Goal: Task Accomplishment & Management: Manage account settings

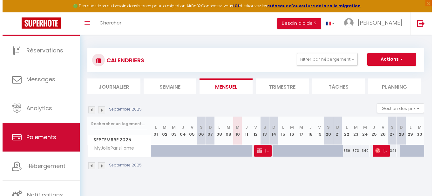
scroll to position [27, 0]
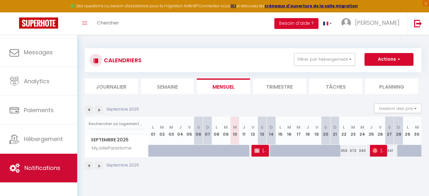
click at [43, 168] on span "Notifications" at bounding box center [42, 168] width 36 height 8
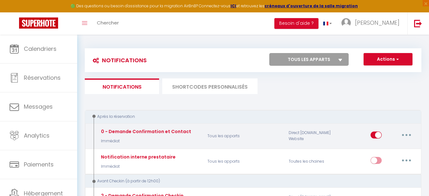
select select
checkbox input "false"
select select
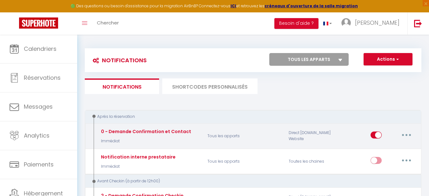
checkbox input "false"
click at [404, 136] on button "button" at bounding box center [407, 135] width 18 height 10
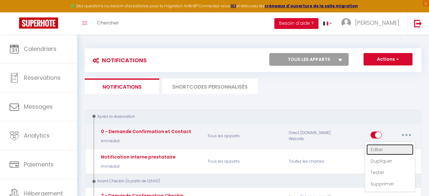
click at [383, 148] on link "Editer" at bounding box center [390, 149] width 47 height 11
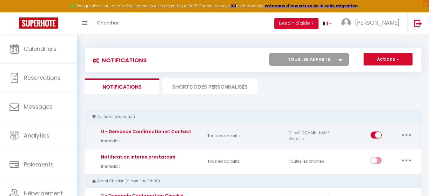
type input "0 - Demande Confirmation et Contact"
select select "Immédiat"
select select "if_booking_is_paid"
checkbox input "true"
checkbox input "false"
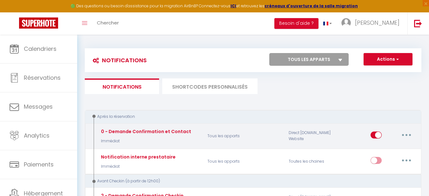
checkbox input "false"
radio input "true"
type input "Merci de confirmer votre réservation - [BOOKING:ID] - [GUEST:FIRST_NAME] [GUEST…"
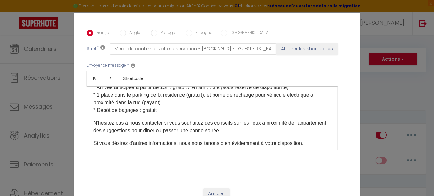
scroll to position [92, 0]
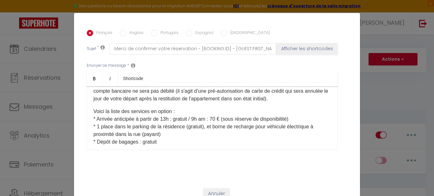
click at [90, 124] on div "Bonjour [GUEST:FIRST_NAME], Je vous remercie pour votre réservation, je suis ra…" at bounding box center [212, 118] width 251 height 64
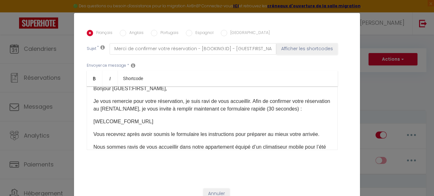
scroll to position [0, 0]
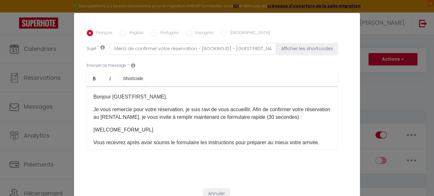
click at [144, 105] on div "Bonjour [GUEST:FIRST_NAME], Je vous remercie pour votre réservation, je suis ra…" at bounding box center [212, 118] width 251 height 64
click at [145, 102] on div "Bonjour [GUEST:FIRST_NAME], Je vous remercie pour votre réservation, je suis ra…" at bounding box center [212, 118] width 251 height 64
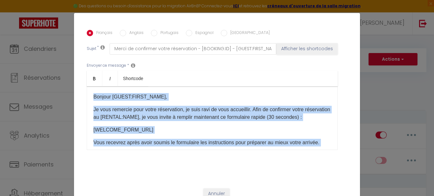
copy div "Loremip [DOLOR:SITAM_CONS], Ad elit seddoeiu temp incid utlaboreetd, ma aliq en…"
click at [187, 121] on p "Je vous remercie pour votre réservation, je suis ravi de vous accueillir. Afin …" at bounding box center [212, 113] width 238 height 15
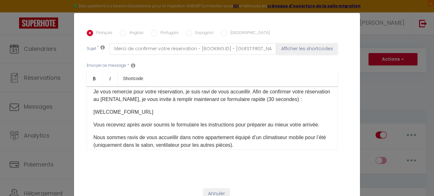
scroll to position [32, 0]
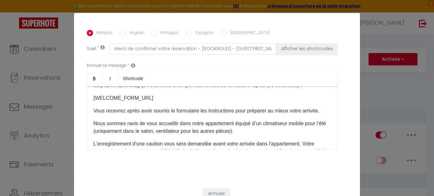
click at [144, 112] on div "Bonjour [GUEST:FIRST_NAME], Je vous remercie pour votre réservation, je suis ra…" at bounding box center [212, 118] width 251 height 64
click at [150, 102] on p "[WELCOME_FORM_URL]" at bounding box center [212, 98] width 238 height 8
click at [148, 111] on div "Bonjour [GUEST:FIRST_NAME], Je vous remercie pour votre réservation, je suis ra…" at bounding box center [212, 118] width 251 height 64
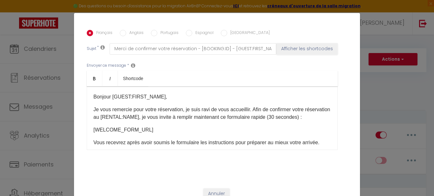
click at [129, 33] on label "Anglais" at bounding box center [134, 33] width 17 height 7
click at [126, 33] on input "Anglais" at bounding box center [123, 33] width 6 height 6
radio input "true"
checkbox input "true"
checkbox input "false"
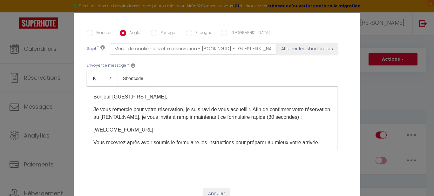
checkbox input "false"
type input "Please confirm your reservation - [BOOKING:ID] - [GUEST:FIRST_NAME] [GUEST:LAST…"
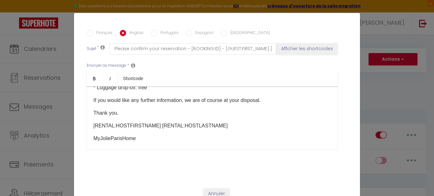
scroll to position [159, 0]
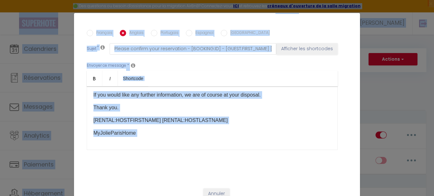
click at [146, 137] on p "MyJolieParisHome" at bounding box center [212, 133] width 238 height 8
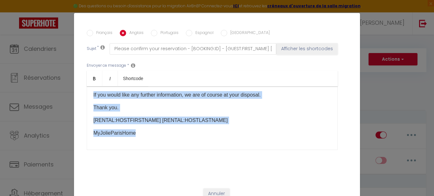
scroll to position [0, 0]
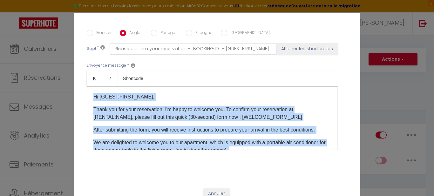
drag, startPoint x: 143, startPoint y: 142, endPoint x: 63, endPoint y: 50, distance: 121.8
click at [63, 50] on div "Modifier la notification × Titre * 0 - Demande Confirmation et Contact Pour cet…" at bounding box center [217, 98] width 434 height 196
copy div "Lo [IPSUM:DOLOR_SITA], Conse adi eli sedd eiusmodtemp, i'u labor et dolorem ali…"
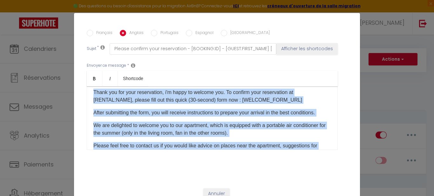
scroll to position [32, 0]
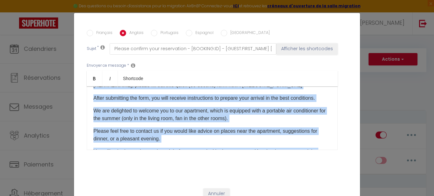
click at [145, 111] on div "Hi [GUEST:FIRST_NAME], Thank you for your reservation, i'm happy to welcome you…" at bounding box center [212, 118] width 251 height 64
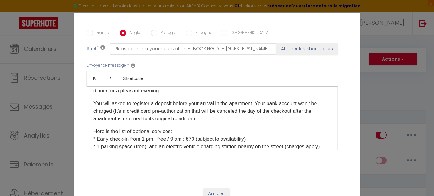
scroll to position [95, 0]
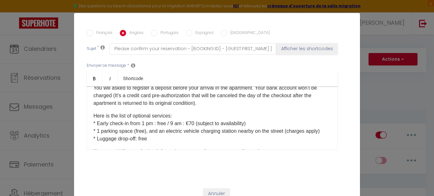
click at [149, 107] on p "You will asked to register a deposit before your arrival in the apartment. Your…" at bounding box center [212, 95] width 238 height 23
click at [151, 117] on div "Hi [GUEST:FIRST_NAME], Thank you for your reservation, i'm happy to welcome you…" at bounding box center [212, 118] width 251 height 64
click at [216, 116] on div "Hi [GUEST:FIRST_NAME], Thank you for your reservation, i'm happy to welcome you…" at bounding box center [212, 118] width 251 height 64
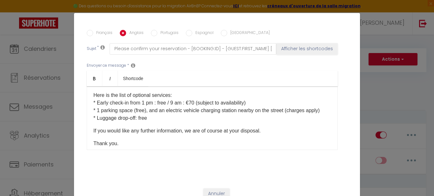
scroll to position [127, 0]
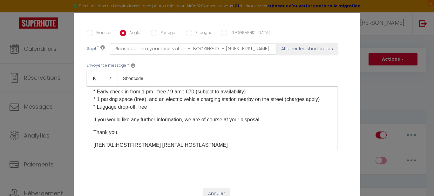
click at [151, 129] on div "Hi [GUEST:FIRST_NAME], Thank you for your reservation, i'm happy to welcome you…" at bounding box center [212, 118] width 251 height 64
click at [153, 111] on p "Here is the list of optional services: * Early check-in from 1 pm : free / 9 am…" at bounding box center [212, 95] width 238 height 30
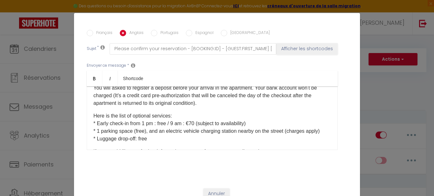
scroll to position [0, 0]
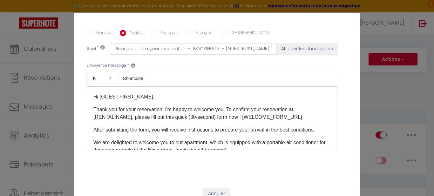
click at [154, 98] on p "Hi [GUEST:FIRST_NAME]," at bounding box center [212, 97] width 238 height 8
click at [127, 125] on div "Hi [GUEST:FIRST_NAME], Thank you for your reservation, i'm happy to welcome you…" at bounding box center [212, 118] width 251 height 64
click at [95, 79] on link "Bold" at bounding box center [95, 78] width 16 height 15
click at [97, 83] on link "Bold" at bounding box center [95, 78] width 16 height 15
click at [112, 82] on link "Italic" at bounding box center [110, 78] width 16 height 15
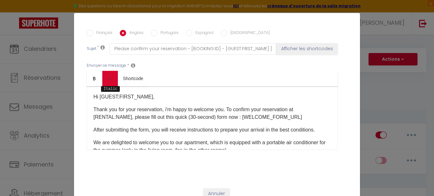
click at [111, 77] on link "Italic" at bounding box center [110, 78] width 16 height 15
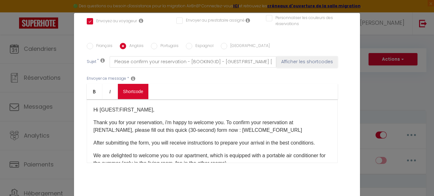
scroll to position [135, 0]
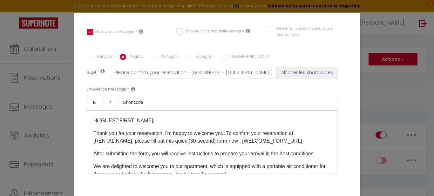
click at [94, 55] on label "Français" at bounding box center [102, 57] width 19 height 7
click at [93, 55] on input "Français" at bounding box center [90, 57] width 6 height 6
radio input "true"
checkbox input "true"
checkbox input "false"
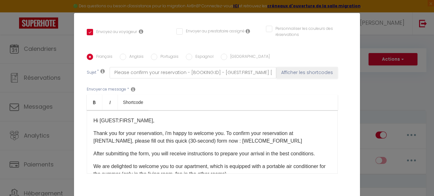
checkbox input "false"
type input "Merci de confirmer votre réservation - [BOOKING:ID] - [GUEST:FIRST_NAME] [GUEST…"
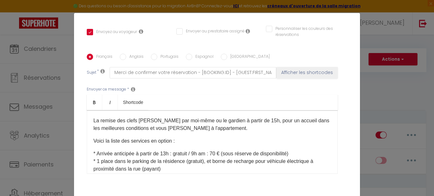
scroll to position [95, 0]
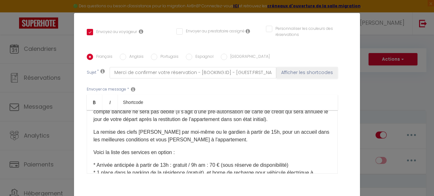
click at [184, 142] on span "La remise des clefs [PERSON_NAME] par moi-même ou le gardien à partir de 15h, p…" at bounding box center [211, 135] width 236 height 13
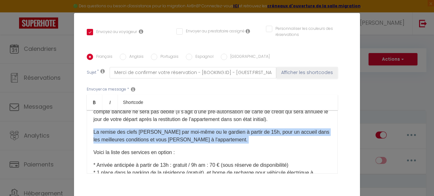
click at [184, 142] on span "La remise des clefs [PERSON_NAME] par moi-même ou le gardien à partir de 15h, p…" at bounding box center [211, 135] width 236 height 13
copy span "La remise des clefs [PERSON_NAME] par moi-même ou le gardien à partir de 15h, p…"
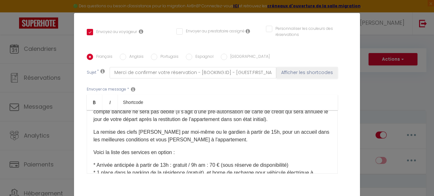
click at [126, 56] on label "Anglais" at bounding box center [134, 57] width 17 height 7
click at [126, 56] on input "Anglais" at bounding box center [123, 57] width 6 height 6
radio input "true"
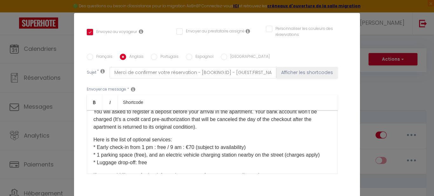
checkbox input "true"
checkbox input "false"
type input "Please confirm your reservation - [BOOKING:ID] - [GUEST:FIRST_NAME] [GUEST:LAST…"
click at [93, 146] on p "Here is the list of optional services: * Early check-in from 1 pm : free / 9 am…" at bounding box center [212, 151] width 238 height 30
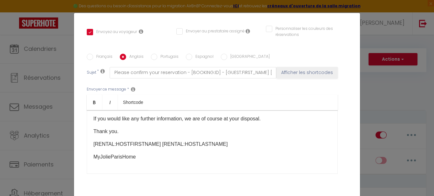
scroll to position [192, 0]
click at [110, 138] on div "Hi [GUEST:FIRST_NAME], Thank you for your reservation, i'm happy to welcome you…" at bounding box center [212, 142] width 251 height 64
click at [125, 131] on p "Thank you." at bounding box center [212, 132] width 238 height 8
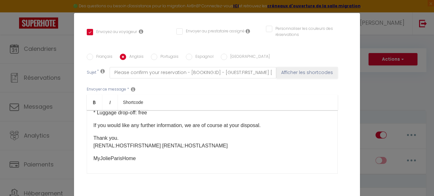
scroll to position [156, 0]
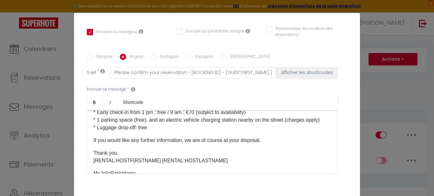
click at [106, 57] on label "Français" at bounding box center [102, 57] width 19 height 7
click at [93, 57] on input "Français" at bounding box center [90, 57] width 6 height 6
radio input "true"
checkbox input "true"
checkbox input "false"
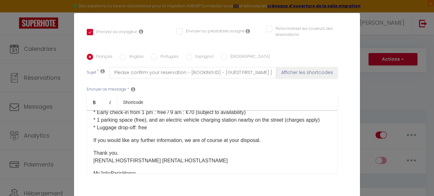
checkbox input "false"
type input "Merci de confirmer votre réservation - [BOOKING:ID] - [GUEST:FIRST_NAME] [GUEST…"
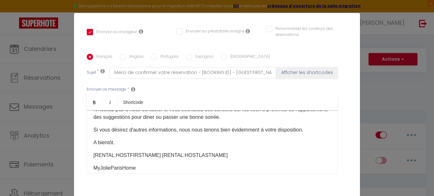
scroll to position [213, 0]
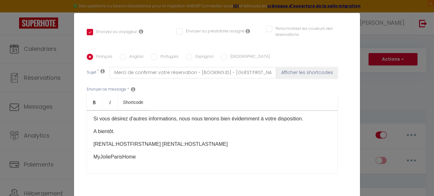
click at [90, 144] on div "Bonjour [GUEST:FIRST_NAME], Je vous remercie pour votre réservation, je suis ra…" at bounding box center [212, 142] width 251 height 64
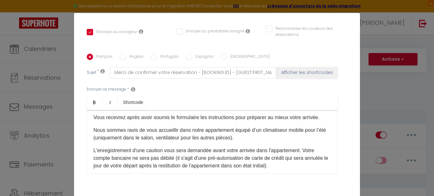
scroll to position [17, 0]
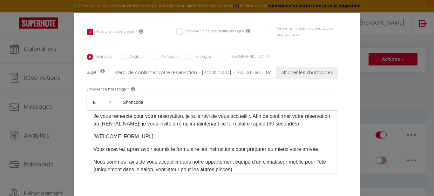
click at [142, 140] on p "[WELCOME_FORM_URL]" at bounding box center [212, 137] width 238 height 8
click at [138, 151] on div "Bonjour [GUEST:FIRST_NAME], Je vous remercie pour votre réservation, je suis ra…" at bounding box center [212, 142] width 251 height 64
click at [142, 149] on div "Bonjour [GUEST:FIRST_NAME], Je vous remercie pour votre réservation, je suis ra…" at bounding box center [212, 142] width 251 height 64
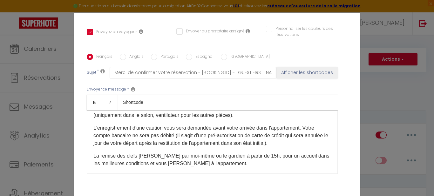
scroll to position [208, 0]
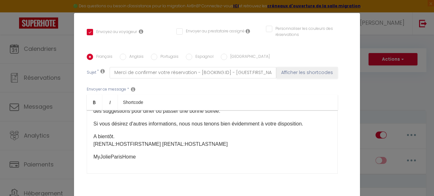
click at [123, 138] on p "A bientôt. [RENTAL:HOSTFIRSTNAME] [RENTAL:HOSTLASTNAME]​" at bounding box center [212, 140] width 238 height 15
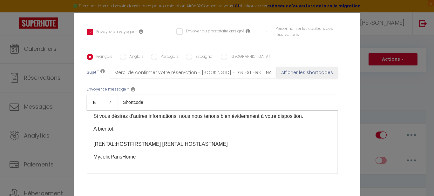
scroll to position [176, 0]
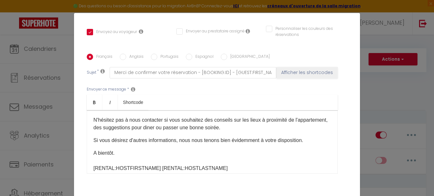
click at [258, 131] on p "N'hésitez pas à nous contacter si vous souhaitez des conseils sur les lieux à p…" at bounding box center [212, 123] width 238 height 15
click at [120, 55] on input "Anglais" at bounding box center [123, 57] width 6 height 6
radio input "true"
checkbox input "true"
checkbox input "false"
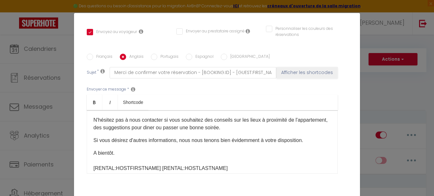
checkbox input "false"
type input "Please confirm your reservation - [BOOKING:ID] - [GUEST:FIRST_NAME] [GUEST:LAST…"
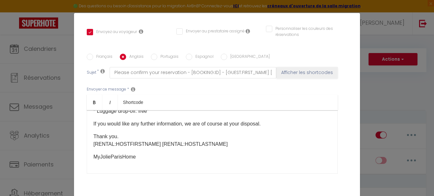
click at [133, 115] on p "* Early check-in from 1 pm : free / 9 am : €70 (subject to availability) * 1 pa…" at bounding box center [212, 103] width 238 height 23
click at [96, 143] on div "Hi [GUEST:FIRST_NAME], Thank you for your reservation, i'm happy to welcome you…" at bounding box center [212, 142] width 251 height 64
click at [88, 148] on div "Hi [GUEST:FIRST_NAME], Thank you for your reservation, i'm happy to welcome you…" at bounding box center [212, 142] width 251 height 64
click at [160, 115] on p "* Early check-in from 1 pm : free / 9 am : €70 (subject to availability) * 1 pa…" at bounding box center [212, 103] width 238 height 23
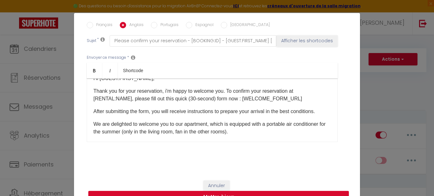
scroll to position [0, 0]
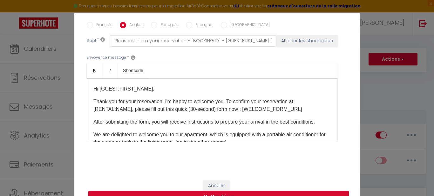
click at [148, 95] on div "Hi [GUEST:FIRST_NAME], Thank you for your reservation, i'm happy to welcome you…" at bounding box center [212, 110] width 251 height 64
click at [152, 92] on p "Hi [GUEST:FIRST_NAME]," at bounding box center [212, 89] width 238 height 8
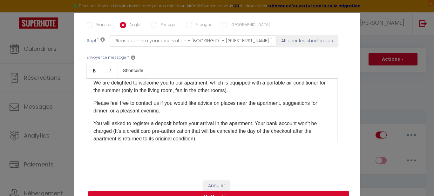
scroll to position [64, 0]
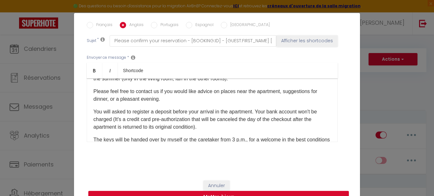
click at [91, 22] on div "Français" at bounding box center [100, 25] width 26 height 7
click at [89, 28] on input "Français" at bounding box center [90, 25] width 6 height 6
radio input "true"
checkbox input "true"
checkbox input "false"
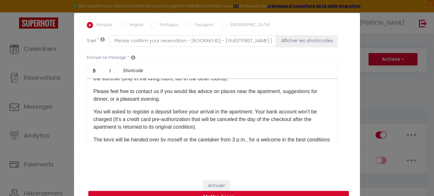
checkbox input "false"
type input "Merci de confirmer votre réservation - [BOOKING:ID] - [GUEST:FIRST_NAME] [GUEST…"
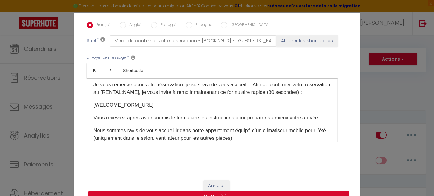
scroll to position [32, 0]
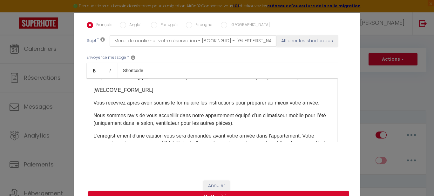
click at [134, 106] on div "Bonjour [GUEST:FIRST_NAME], Je vous remercie pour votre réservation, je suis ra…" at bounding box center [212, 110] width 251 height 64
click at [134, 104] on div "Bonjour [GUEST:FIRST_NAME], Je vous remercie pour votre réservation, je suis ra…" at bounding box center [212, 110] width 251 height 64
click at [134, 103] on div "Bonjour [GUEST:FIRST_NAME], Je vous remercie pour votre réservation, je suis ra…" at bounding box center [212, 110] width 251 height 64
click at [101, 124] on div "Bonjour [GUEST:FIRST_NAME], Je vous remercie pour votre réservation, je suis ra…" at bounding box center [212, 110] width 251 height 64
click at [90, 110] on div "Bonjour [GUEST:FIRST_NAME], Je vous remercie pour votre réservation, je suis ra…" at bounding box center [212, 110] width 251 height 64
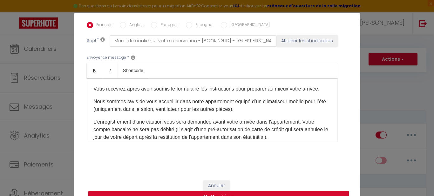
scroll to position [64, 0]
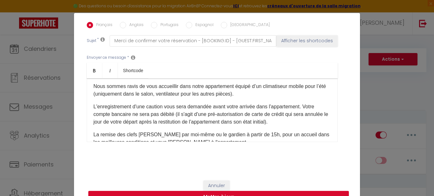
click at [259, 98] on p "Nous sommes ravis de vous accueillir dans notre appartement équipé d’un climati…" at bounding box center [212, 90] width 238 height 15
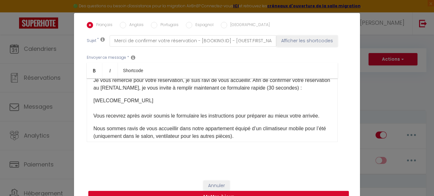
scroll to position [0, 0]
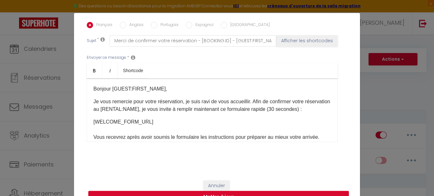
click at [123, 25] on input "Anglais" at bounding box center [123, 25] width 6 height 6
radio input "true"
checkbox input "true"
checkbox input "false"
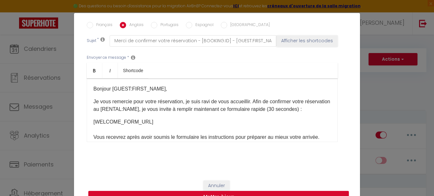
type input "Please confirm your reservation - [BOOKING:ID] - [GUEST:FIRST_NAME] [GUEST:LAST…"
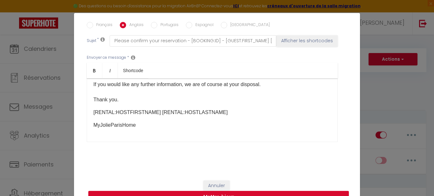
scroll to position [198, 0]
click at [138, 105] on div "Hi [GUEST:FIRST_NAME], Thank you for your reservation, i'm happy to welcome you…" at bounding box center [212, 110] width 251 height 64
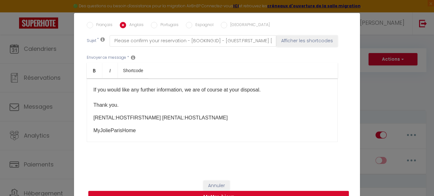
scroll to position [166, 0]
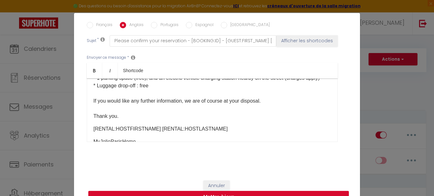
click at [105, 24] on label "Français" at bounding box center [102, 25] width 19 height 7
click at [93, 24] on input "Français" at bounding box center [90, 25] width 6 height 6
radio input "true"
checkbox input "true"
checkbox input "false"
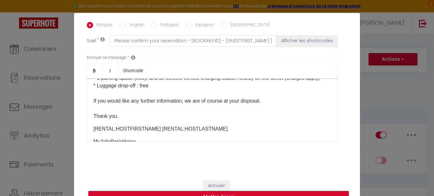
checkbox input "false"
type input "Merci de confirmer votre réservation - [BOOKING:ID] - [GUEST:FIRST_NAME] [GUEST…"
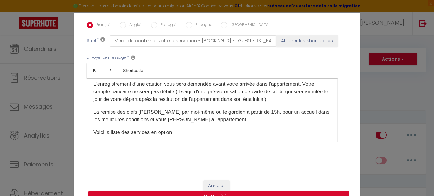
scroll to position [0, 0]
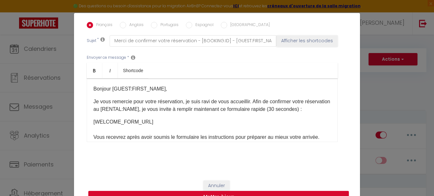
click at [121, 27] on input "Anglais" at bounding box center [123, 25] width 6 height 6
radio input "true"
checkbox input "true"
checkbox input "false"
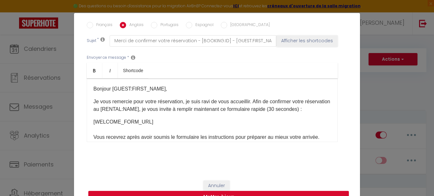
type input "Please confirm your reservation - [BOOKING:ID] - [GUEST:FIRST_NAME] [GUEST:LAST…"
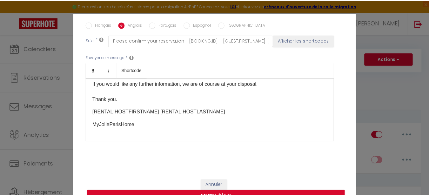
scroll to position [26, 0]
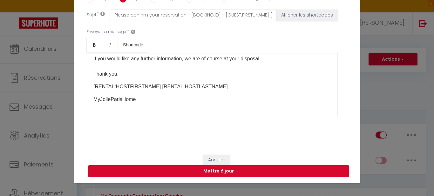
click at [208, 170] on button "Mettre à jour" at bounding box center [218, 171] width 260 height 12
checkbox input "true"
checkbox input "false"
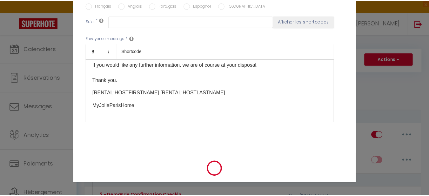
scroll to position [0, 0]
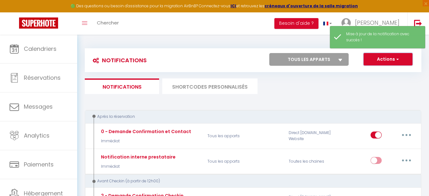
click at [397, 61] on span "button" at bounding box center [397, 59] width 4 height 6
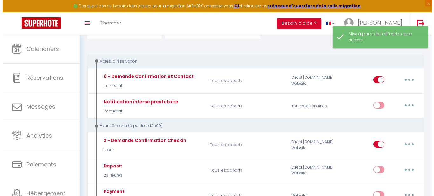
scroll to position [64, 0]
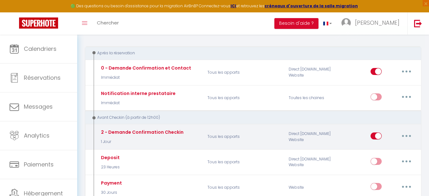
click at [403, 136] on button "button" at bounding box center [407, 136] width 18 height 10
click at [374, 151] on link "Editer" at bounding box center [390, 150] width 47 height 11
type input "2 - Demande Confirmation Checkin"
select select "1 Jour"
select select "if_deposit_not_paid"
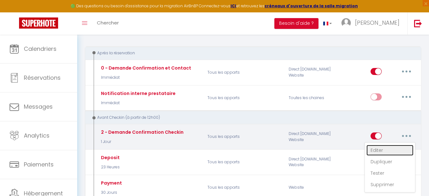
checkbox input "true"
checkbox input "false"
radio input "true"
type input "Procédure pour le checkin - [RENTAL:NAME]"
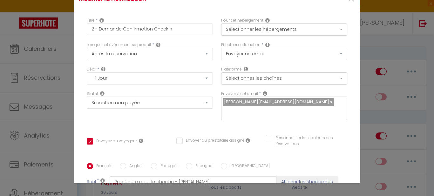
scroll to position [0, 0]
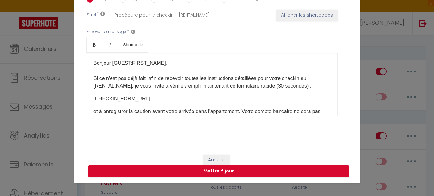
click at [119, 94] on div "Bonjour [GUEST:FIRST_NAME], Si ce n'est pas déjà fait, afin de recevoir toutes …" at bounding box center [212, 85] width 251 height 64
click at [100, 104] on div "Bonjour [GUEST:FIRST_NAME], Si ce n'est pas déjà fait, afin de recevoir toutes …" at bounding box center [212, 85] width 251 height 64
click at [88, 109] on div "Bonjour [GUEST:FIRST_NAME], Si ce n'est pas déjà fait, afin de recevoir toutes …" at bounding box center [212, 85] width 251 height 64
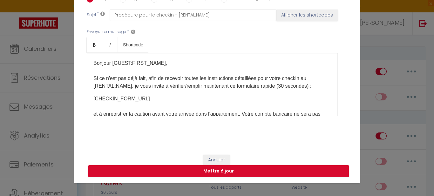
click at [93, 98] on p "[CHECKIN_FORM_URL] et à enregistrer la caution avant votre arrivée dans l'appar…" at bounding box center [212, 114] width 238 height 38
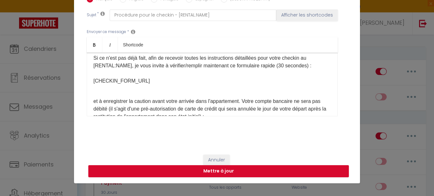
scroll to position [32, 0]
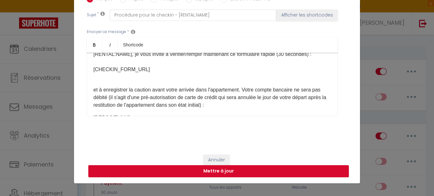
click at [105, 85] on p "et à enregistrer la caution avant votre arrivée dans l'appartement. Votre compt…" at bounding box center [212, 93] width 238 height 30
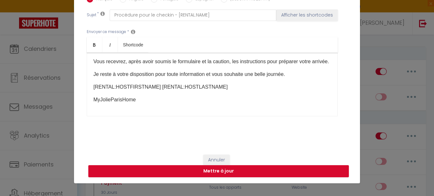
scroll to position [109, 0]
click at [91, 72] on div "Bonjour [GUEST:FIRST_NAME], Si ce n'est pas déjà fait, afin de recevoir toutes …" at bounding box center [212, 85] width 251 height 64
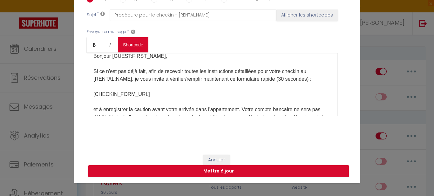
scroll to position [103, 0]
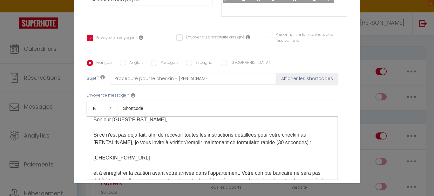
click at [120, 64] on input "Anglais" at bounding box center [123, 63] width 6 height 6
radio input "true"
checkbox input "true"
checkbox input "false"
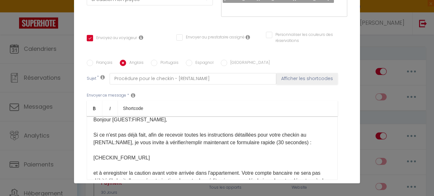
type input "Checkin process - [RENTAL:NAME]"
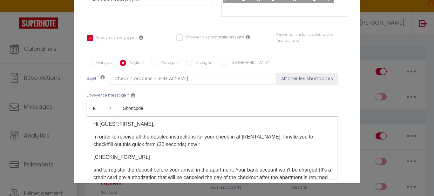
scroll to position [0, 0]
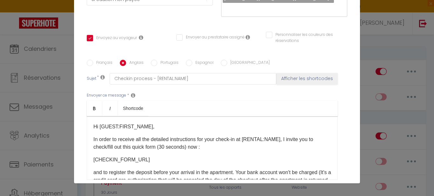
click at [89, 138] on div "Hi [GUEST:FIRST_NAME], In order to receive all the detailed instructions for yo…" at bounding box center [212, 148] width 251 height 64
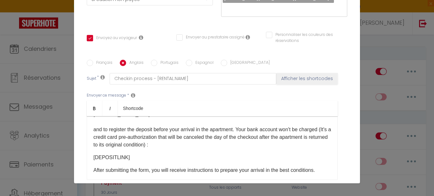
scroll to position [65, 0]
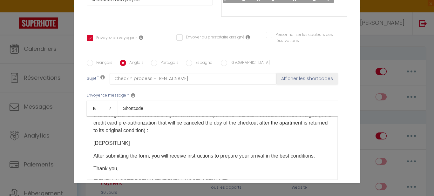
click at [91, 142] on div "Hi [GUEST:FIRST_NAME], In order to receive all the detailed instructions for yo…" at bounding box center [212, 148] width 251 height 64
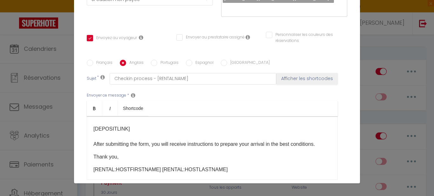
scroll to position [97, 0]
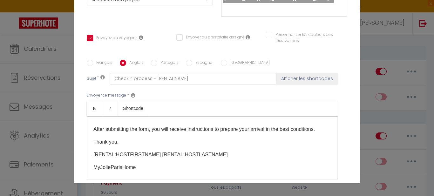
click at [90, 148] on div "Hi [GUEST:FIRST_NAME], In order to receive all the detailed instructions for yo…" at bounding box center [212, 148] width 251 height 64
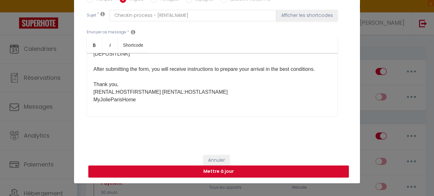
scroll to position [167, 0]
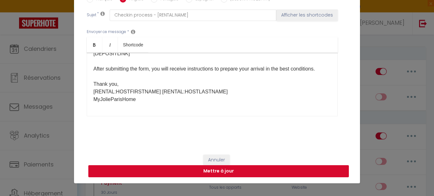
click at [240, 167] on button "Mettre à jour" at bounding box center [218, 171] width 260 height 12
checkbox input "true"
checkbox input "false"
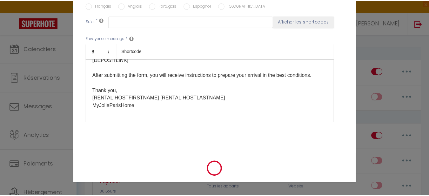
scroll to position [0, 0]
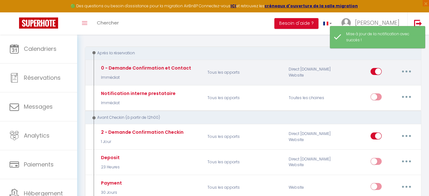
click at [404, 70] on button "button" at bounding box center [407, 71] width 18 height 10
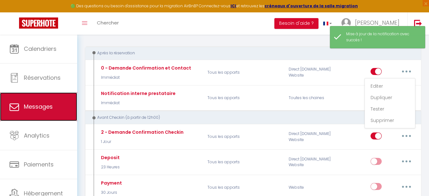
click at [48, 110] on span "Messages" at bounding box center [38, 107] width 29 height 8
select select "message"
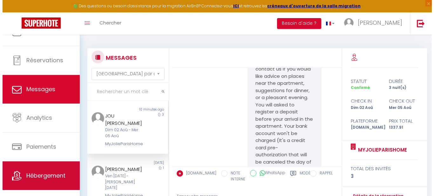
scroll to position [27, 0]
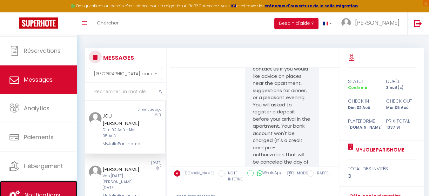
click at [31, 185] on link "Notifications" at bounding box center [38, 195] width 77 height 29
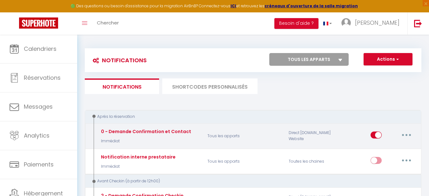
click at [404, 133] on button "button" at bounding box center [407, 135] width 18 height 10
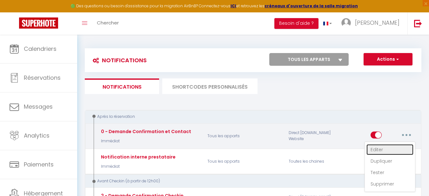
click at [380, 147] on link "Editer" at bounding box center [390, 149] width 47 height 11
type input "0 - Demande Confirmation et Contact"
select select "Immédiat"
select select "if_booking_is_paid"
checkbox input "true"
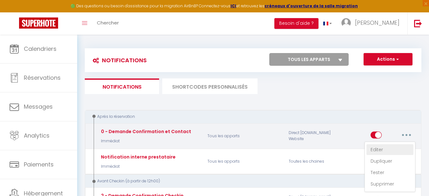
checkbox input "false"
radio input "true"
type input "Merci de confirmer votre réservation - [BOOKING:ID] - [GUEST:FIRST_NAME] [GUEST…"
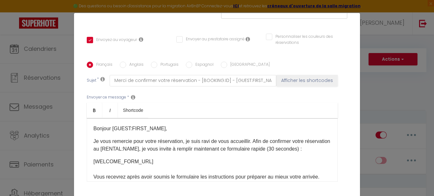
click at [102, 133] on div "Bonjour [GUEST:FIRST_NAME], Je vous remercie pour votre réservation, je suis ra…" at bounding box center [212, 150] width 251 height 64
click at [93, 143] on p "Je vous remercie pour votre réservation, je suis ravi de vous accueillir. Afin …" at bounding box center [212, 145] width 238 height 15
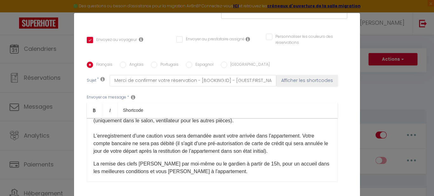
scroll to position [93, 0]
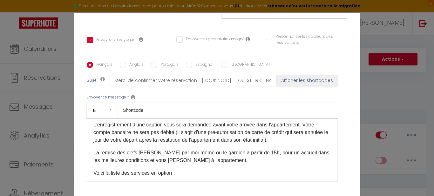
click at [90, 165] on div "Bonjour [GUEST:FIRST_NAME], Je vous remercie pour votre réservation, je suis ra…" at bounding box center [212, 150] width 251 height 64
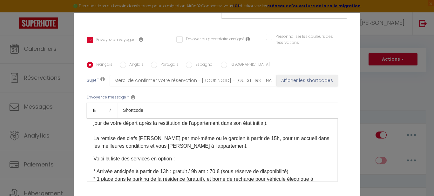
scroll to position [124, 0]
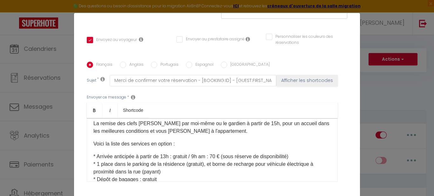
click at [115, 135] on p "[WELCOME_FORM_URL] [PERSON_NAME] recevrez après avoir soumis le formulaire les …" at bounding box center [212, 85] width 238 height 99
click at [90, 157] on div "Bonjour [GUEST:FIRST_NAME], Je vous remercie pour votre réservation, je suis ra…" at bounding box center [212, 150] width 251 height 64
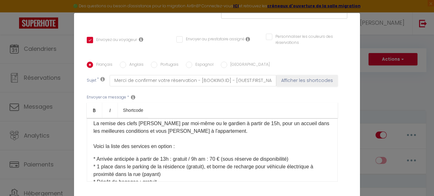
scroll to position [156, 0]
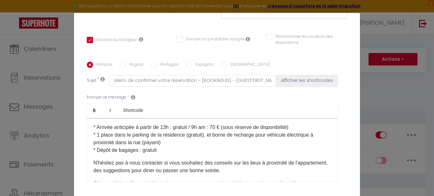
click at [111, 137] on div "Bonjour [GUEST:FIRST_NAME], Je vous remercie pour votre réservation, je suis ra…" at bounding box center [212, 150] width 251 height 64
click at [93, 130] on span "* Arrivée anticipée à partir de 13h : gratuit / 9h am : 70 € (sous réserve de d…" at bounding box center [190, 126] width 195 height 5
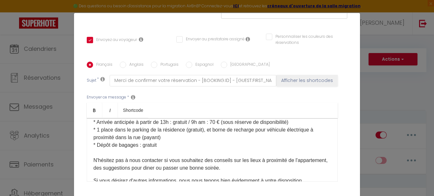
scroll to position [188, 0]
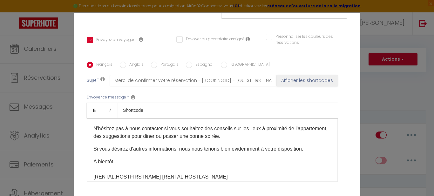
click at [106, 157] on div "Bonjour [GUEST:FIRST_NAME], Je vous remercie pour votre réservation, je suis ra…" at bounding box center [212, 150] width 251 height 64
click at [90, 161] on div "Bonjour [GUEST:FIRST_NAME], Je vous remercie pour votre réservation, je suis ra…" at bounding box center [212, 150] width 251 height 64
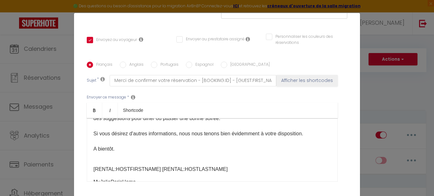
scroll to position [221, 0]
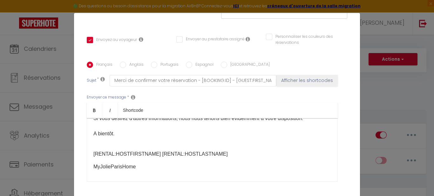
click at [106, 158] on p "[RENTAL:HOSTFIRSTNAME] [RENTAL:HOSTLASTNAME]​" at bounding box center [212, 150] width 238 height 15
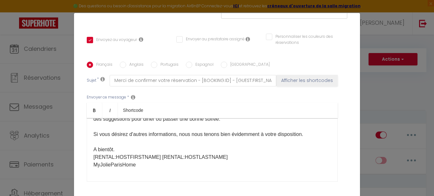
scroll to position [220, 0]
click at [153, 148] on p "[WELCOME_FORM_URL] [PERSON_NAME] recevrez après avoir soumis le formulaire les …" at bounding box center [212, 61] width 238 height 213
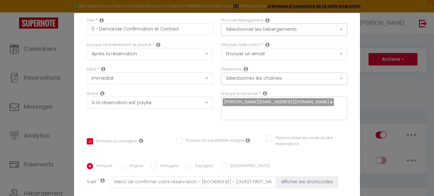
scroll to position [64, 0]
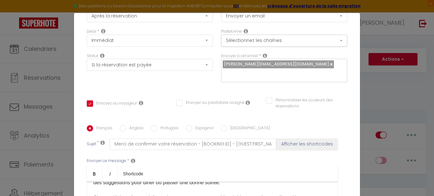
click at [123, 127] on input "Anglais" at bounding box center [123, 128] width 6 height 6
radio input "true"
checkbox input "true"
checkbox input "false"
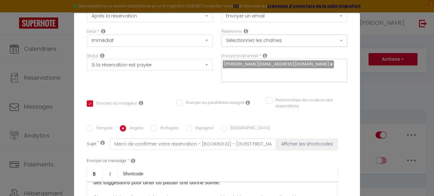
type input "Please confirm your reservation - [BOOKING:ID] - [GUEST:FIRST_NAME] [GUEST:LAST…"
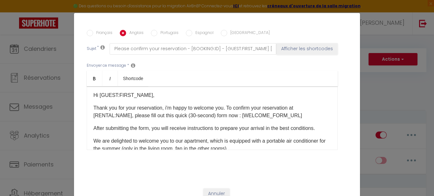
scroll to position [0, 0]
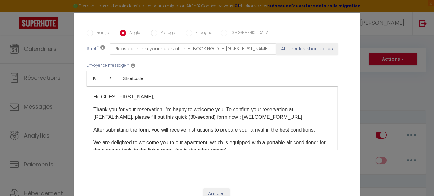
click at [90, 109] on div "Hi [GUEST:FIRST_NAME], Thank you for your reservation, i'm happy to welcome you…" at bounding box center [212, 118] width 251 height 64
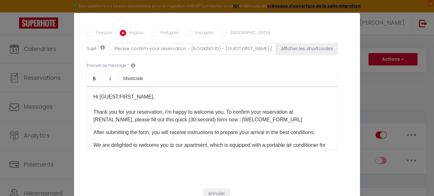
click at [239, 118] on p "Hi [GUEST:FIRST_NAME], Thank you for your reservation, i'm happy to welcome you…" at bounding box center [212, 108] width 238 height 30
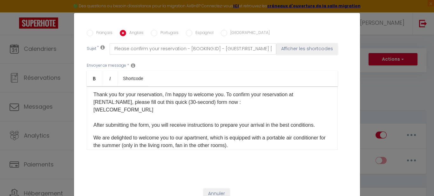
scroll to position [32, 0]
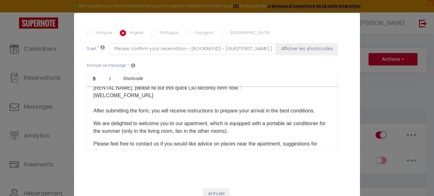
click at [88, 129] on div "Hi [GUEST:FIRST_NAME], Thank you for your reservation, i'm happy to welcome you…" at bounding box center [212, 118] width 251 height 64
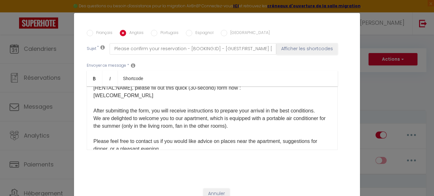
click at [89, 124] on div "Hi [GUEST:FIRST_NAME], Thank you for your reservation, i'm happy to welcome you…" at bounding box center [212, 118] width 251 height 64
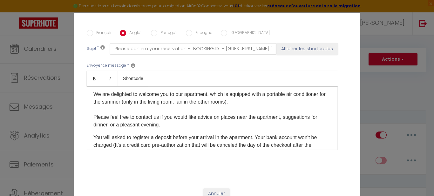
scroll to position [95, 0]
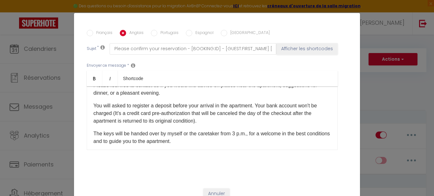
click at [104, 108] on div "Hi [GUEST:FIRST_NAME], Thank you for your reservation, i'm happy to welcome you…" at bounding box center [212, 118] width 251 height 64
click at [93, 113] on p "You will asked to register a deposit before your arrival in the apartment. Your…" at bounding box center [212, 113] width 238 height 23
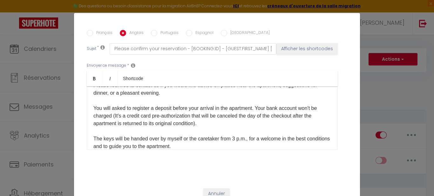
scroll to position [127, 0]
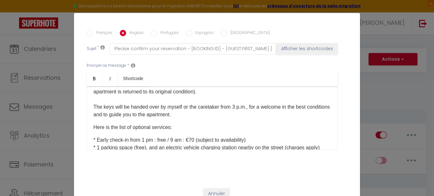
click at [90, 134] on div "Hi [GUEST:FIRST_NAME], Thank you for your reservation, i'm happy to welcome you…" at bounding box center [212, 118] width 251 height 64
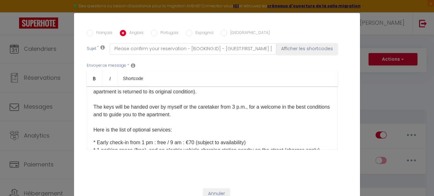
scroll to position [159, 0]
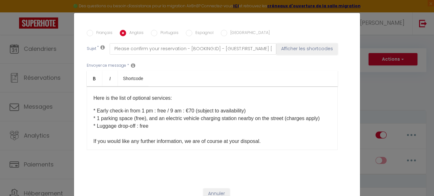
click at [93, 118] on p "* Early check-in from 1 pm : free / 9 am : €70 (subject to availability) * 1 pa…" at bounding box center [212, 133] width 238 height 53
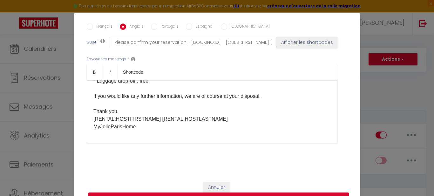
scroll to position [167, 0]
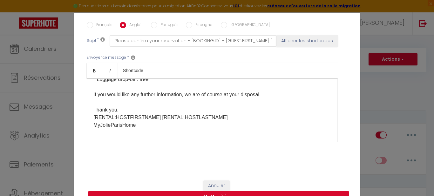
click at [240, 195] on button "Mettre à jour" at bounding box center [218, 197] width 260 height 12
checkbox input "true"
checkbox input "false"
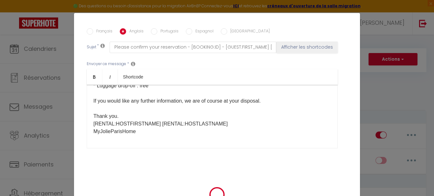
select select
checkbox input "false"
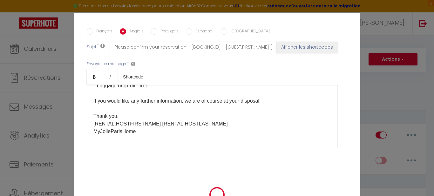
radio input "false"
select select
checkbox input "false"
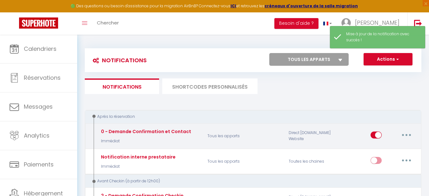
click at [404, 137] on button "button" at bounding box center [407, 135] width 18 height 10
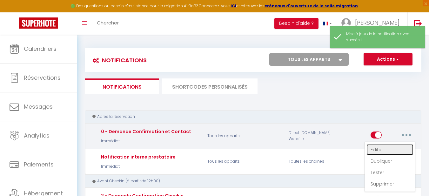
click at [371, 151] on link "Editer" at bounding box center [390, 149] width 47 height 11
type input "0 - Demande Confirmation et Contact"
select select "Immédiat"
select select "if_booking_is_paid"
checkbox input "true"
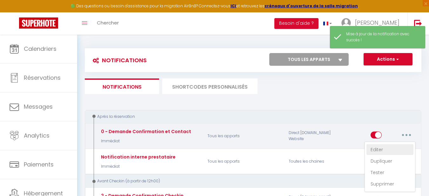
checkbox input "false"
radio input "true"
type input "Merci de confirmer votre réservation - [BOOKING:ID] - [GUEST:FIRST_NAME] [GUEST…"
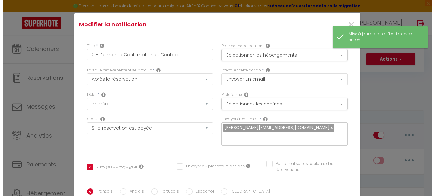
scroll to position [215, 0]
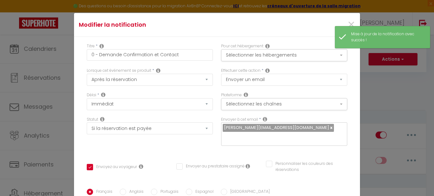
click at [105, 110] on p "[WELCOME_FORM_URL] [PERSON_NAME] recevrez après avoir soumis le formulaire les …" at bounding box center [212, 188] width 238 height 213
click at [102, 112] on p "[WELCOME_FORM_URL] [PERSON_NAME] recevrez après avoir soumis le formulaire les …" at bounding box center [212, 188] width 238 height 213
click at [110, 95] on p "[WELCOME_FORM_URL] [PERSON_NAME] recevrez après avoir soumis le formulaire les …" at bounding box center [212, 188] width 238 height 213
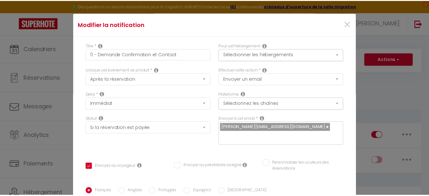
scroll to position [0, 0]
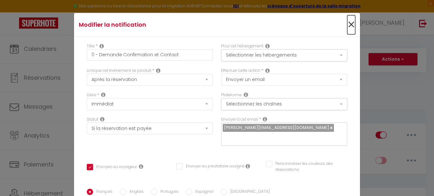
click at [347, 27] on span "×" at bounding box center [351, 24] width 8 height 19
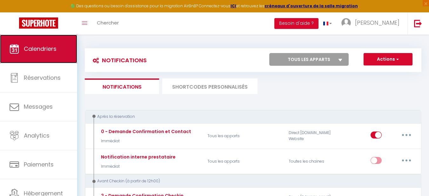
click at [59, 51] on link "Calendriers" at bounding box center [38, 49] width 77 height 29
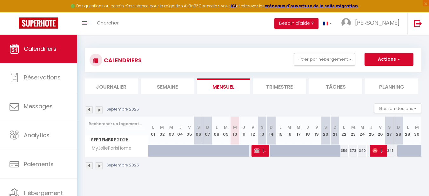
drag, startPoint x: 232, startPoint y: 143, endPoint x: 236, endPoint y: 141, distance: 4.3
click at [236, 141] on th "M 10" at bounding box center [234, 131] width 9 height 28
click at [389, 57] on button "Actions" at bounding box center [389, 59] width 49 height 13
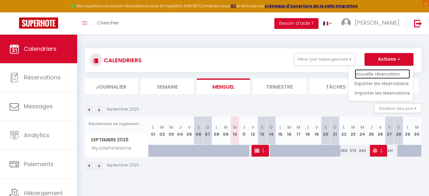
click at [382, 73] on link "Nouvelle réservation" at bounding box center [382, 74] width 55 height 10
select select
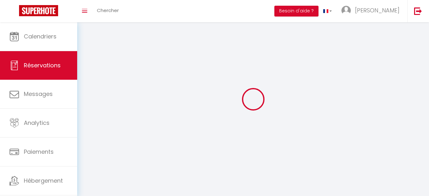
select select
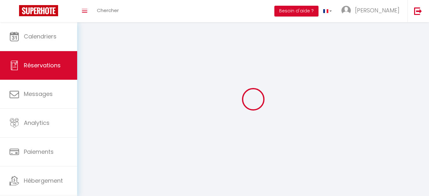
select select
checkbox input "false"
select select
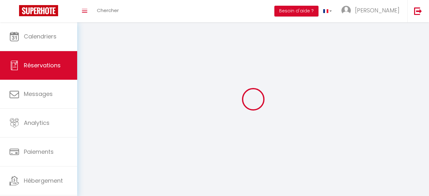
select select
checkbox input "false"
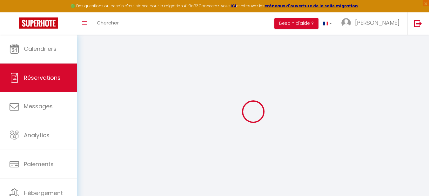
select select
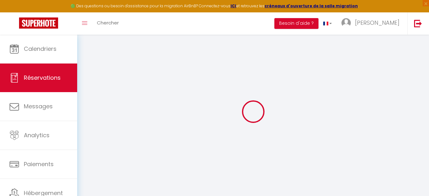
select select
checkbox input "false"
select select
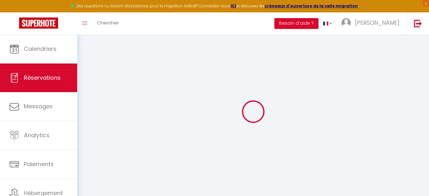
select select
checkbox input "false"
select select
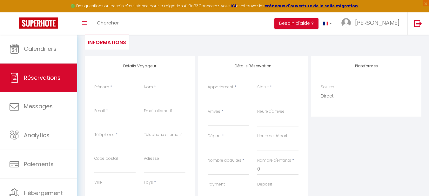
scroll to position [64, 0]
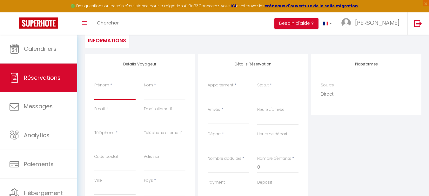
click at [116, 95] on input "Prénom" at bounding box center [114, 93] width 41 height 11
type input "t"
select select
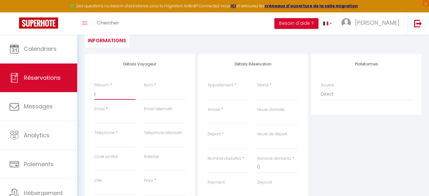
select select
checkbox input "false"
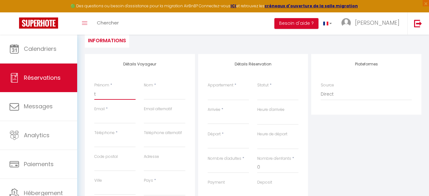
type input "te"
select select
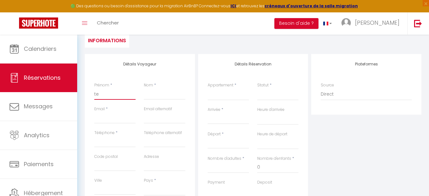
select select
checkbox input "false"
type input "tes"
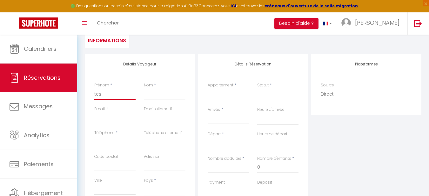
select select
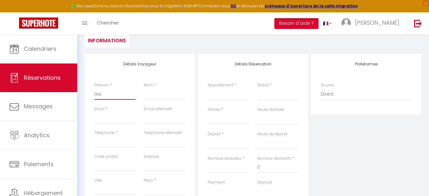
select select
checkbox input "false"
type input "test"
select select
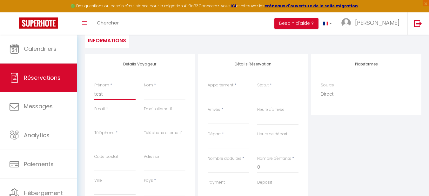
select select
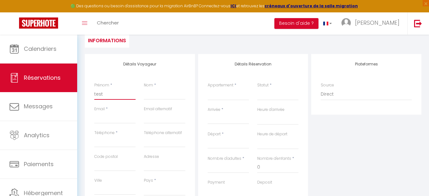
select select
checkbox input "false"
type input "test"
click at [155, 92] on input "Nom" at bounding box center [164, 93] width 41 height 11
type input "t"
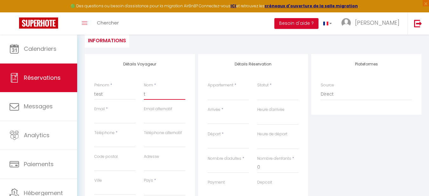
select select
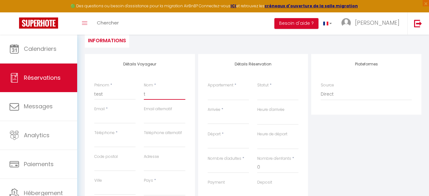
select select
checkbox input "false"
type input "te"
select select
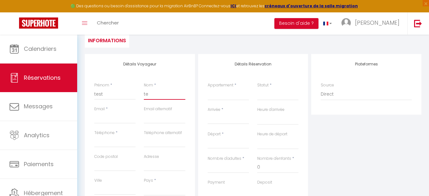
select select
click at [109, 116] on input "Email client" at bounding box center [114, 117] width 41 height 11
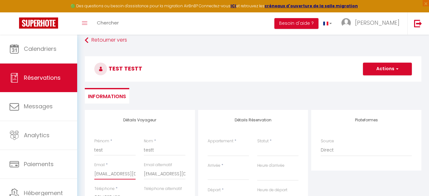
scroll to position [32, 0]
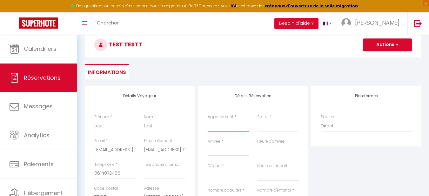
click at [227, 129] on select "MyJolieParisHome" at bounding box center [228, 126] width 41 height 12
click at [227, 126] on select "MyJolieParisHome" at bounding box center [228, 126] width 41 height 12
click at [208, 120] on select "MyJolieParisHome" at bounding box center [228, 126] width 41 height 12
click at [280, 65] on ul "Informations" at bounding box center [253, 72] width 337 height 16
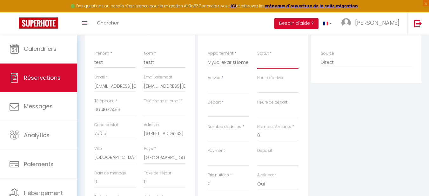
click at [277, 64] on select "Confirmé Non Confirmé [PERSON_NAME] par le voyageur No Show Request" at bounding box center [277, 63] width 41 height 12
click at [257, 57] on select "Confirmé Non Confirmé [PERSON_NAME] par le voyageur No Show Request" at bounding box center [277, 63] width 41 height 12
click at [217, 86] on input "Arrivée" at bounding box center [228, 87] width 41 height 8
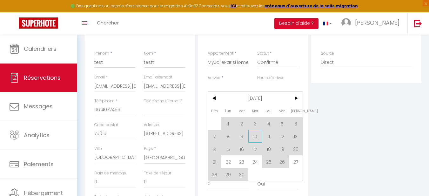
click at [256, 136] on span "10" at bounding box center [255, 136] width 14 height 13
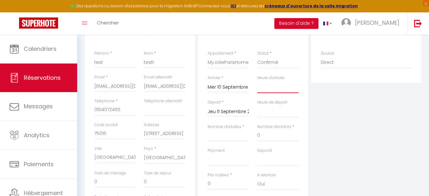
click at [271, 91] on select "00:00 00:30 01:00 01:30 02:00 02:30 03:00 03:30 04:00 04:30 05:00 05:30 06:00 0…" at bounding box center [277, 87] width 41 height 12
click at [272, 90] on select "00:00 00:30 01:00 01:30 02:00 02:30 03:00 03:30 04:00 04:30 05:00 05:30 06:00 0…" at bounding box center [277, 87] width 41 height 12
click at [236, 138] on input "Nombre d'adultes" at bounding box center [228, 135] width 41 height 11
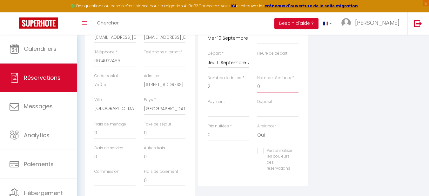
scroll to position [159, 0]
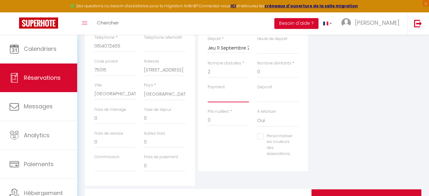
click at [231, 99] on select "OK KO" at bounding box center [228, 96] width 41 height 12
click at [208, 90] on select "OK KO" at bounding box center [228, 96] width 41 height 12
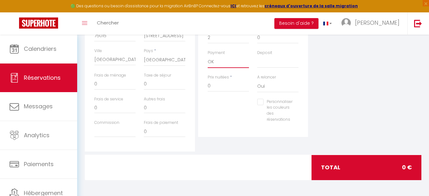
scroll to position [0, 0]
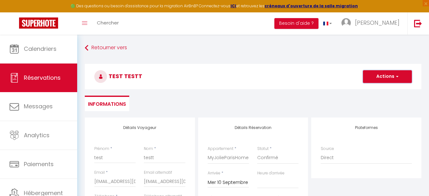
click at [395, 80] on button "Actions" at bounding box center [387, 76] width 49 height 13
click at [386, 90] on link "Enregistrer" at bounding box center [381, 90] width 50 height 8
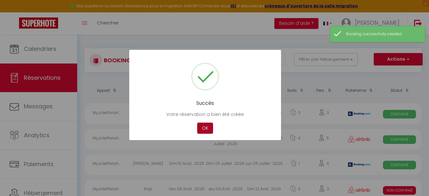
click at [209, 125] on button "OK" at bounding box center [205, 128] width 16 height 11
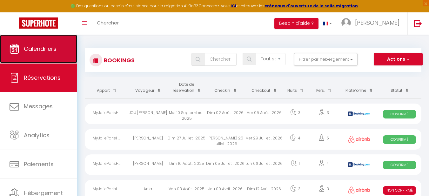
click at [40, 53] on link "Calendriers" at bounding box center [38, 49] width 77 height 29
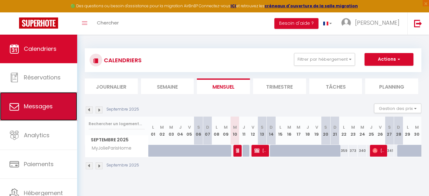
click at [40, 108] on span "Messages" at bounding box center [38, 106] width 29 height 8
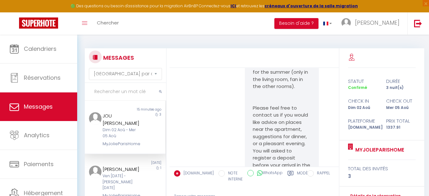
scroll to position [191, 0]
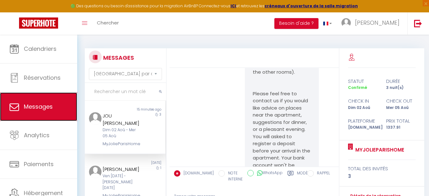
click at [52, 107] on span "Messages" at bounding box center [38, 107] width 29 height 8
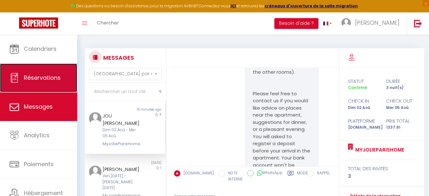
click at [56, 77] on span "Réservations" at bounding box center [42, 78] width 37 height 8
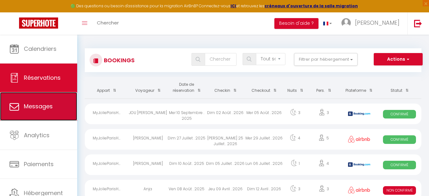
click at [49, 98] on link "Messages" at bounding box center [38, 106] width 77 height 29
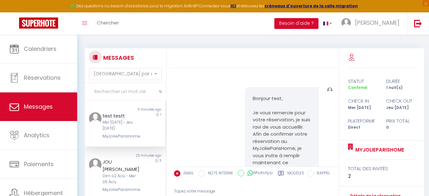
scroll to position [648, 0]
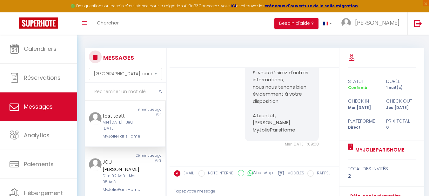
click at [119, 118] on div "test testt" at bounding box center [122, 116] width 39 height 8
click at [123, 122] on div "Mer [DATE] - Jeu [DATE]" at bounding box center [122, 125] width 39 height 12
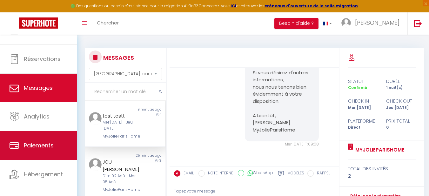
scroll to position [27, 0]
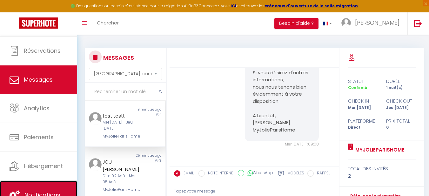
click at [41, 184] on link "Notifications" at bounding box center [38, 195] width 77 height 29
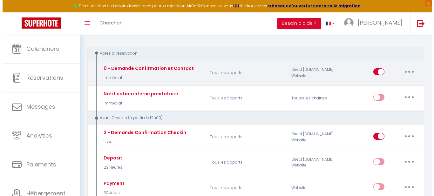
scroll to position [64, 0]
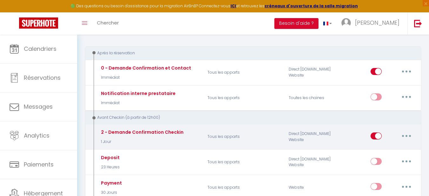
click at [405, 138] on button "button" at bounding box center [407, 136] width 18 height 10
click at [380, 149] on link "Editer" at bounding box center [390, 150] width 47 height 11
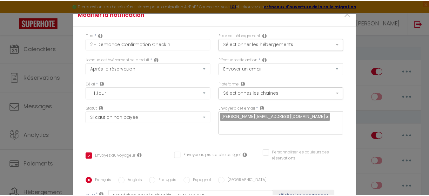
scroll to position [0, 0]
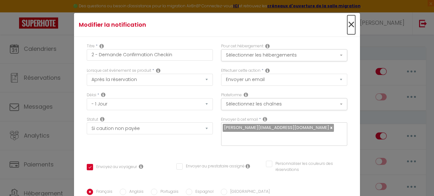
click at [347, 23] on span "×" at bounding box center [351, 24] width 8 height 19
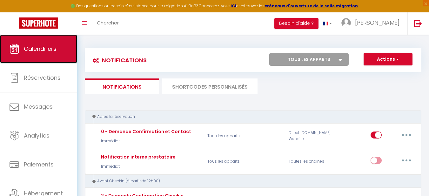
click at [51, 57] on link "Calendriers" at bounding box center [38, 49] width 77 height 29
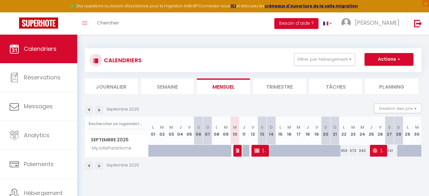
click at [239, 151] on div at bounding box center [236, 151] width 9 height 12
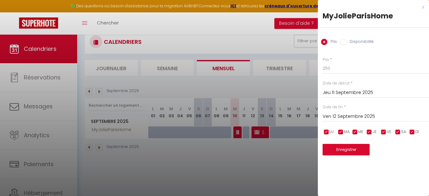
scroll to position [35, 0]
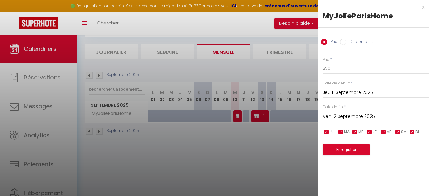
click at [244, 71] on div at bounding box center [214, 98] width 429 height 196
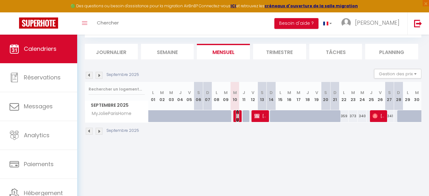
click at [237, 112] on span "test testt" at bounding box center [237, 116] width 3 height 12
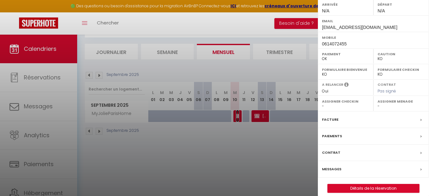
scroll to position [100, 0]
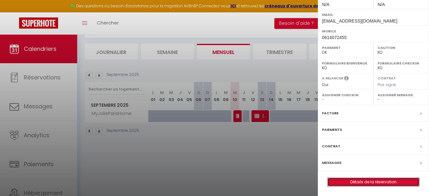
click at [373, 180] on link "Détails de la réservation" at bounding box center [373, 182] width 91 height 8
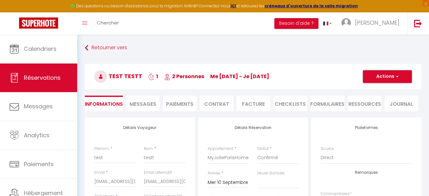
click at [397, 72] on button "Actions" at bounding box center [387, 76] width 49 height 13
click at [381, 105] on link "Supprimer" at bounding box center [381, 107] width 50 height 8
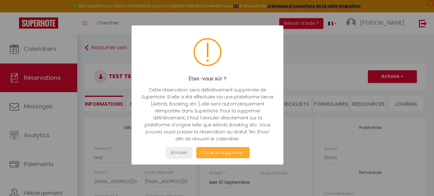
click at [216, 150] on button "Oui je la supprime !" at bounding box center [222, 152] width 53 height 11
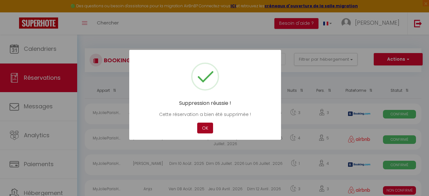
click at [206, 129] on button "OK" at bounding box center [205, 128] width 16 height 11
